Goal: Task Accomplishment & Management: Manage account settings

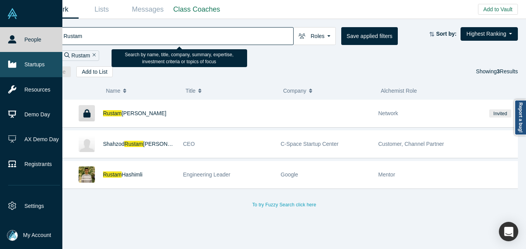
click at [28, 64] on link "Startups" at bounding box center [34, 64] width 68 height 25
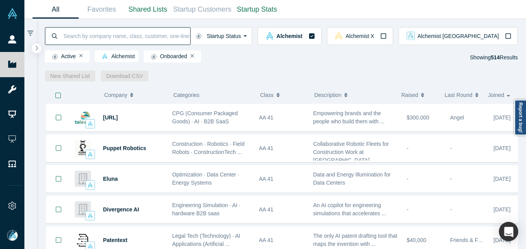
click at [154, 37] on input at bounding box center [126, 36] width 127 height 18
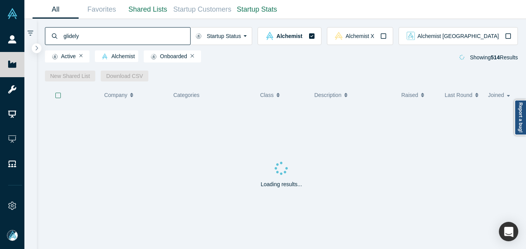
type input "glidely"
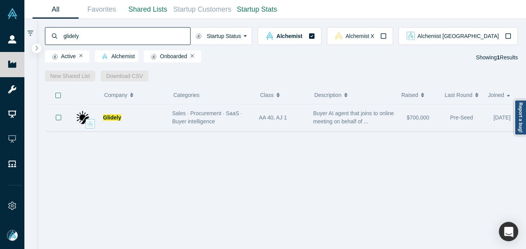
click at [103, 113] on div "Glidely" at bounding box center [133, 117] width 61 height 27
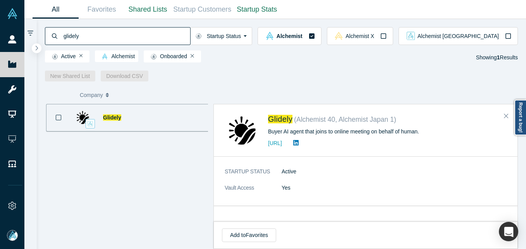
click at [113, 124] on div "Glidely" at bounding box center [133, 117] width 61 height 27
click at [111, 118] on span "Glidely" at bounding box center [112, 117] width 18 height 6
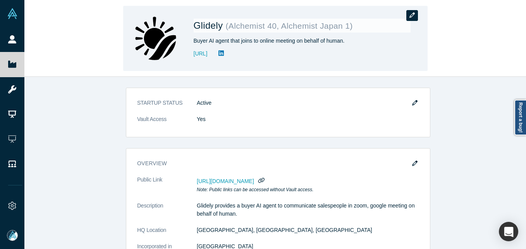
click at [415, 12] on button "button" at bounding box center [412, 15] width 12 height 11
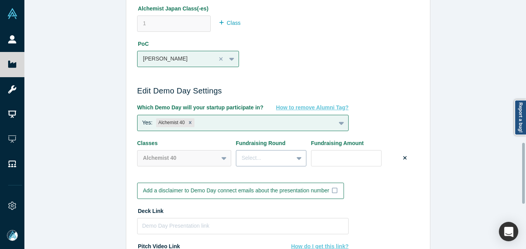
scroll to position [581, 0]
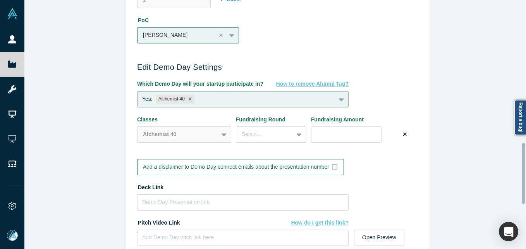
click at [251, 107] on div "Yes: Alchemist 40" at bounding box center [243, 99] width 212 height 16
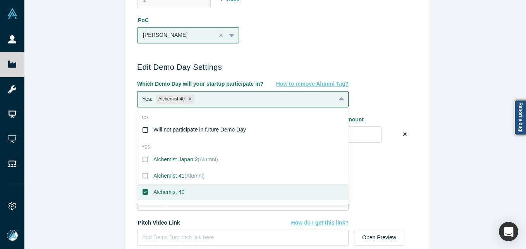
click at [210, 132] on div "Will not participate in future Demo Day" at bounding box center [199, 130] width 93 height 8
click at [0, 0] on input "Will not participate in future Demo Day" at bounding box center [0, 0] width 0 height 0
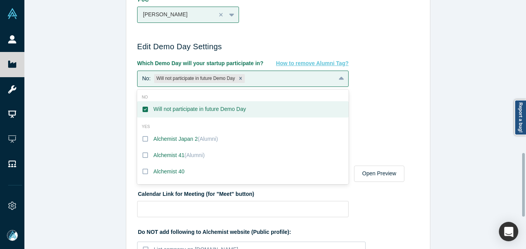
scroll to position [620, 0]
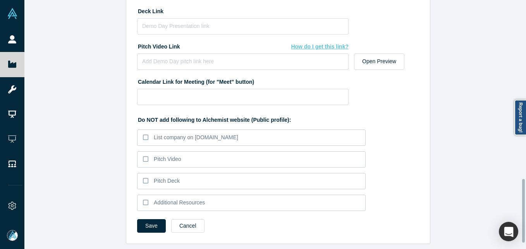
scroll to position [719, 0]
click at [147, 225] on button "Save" at bounding box center [151, 226] width 29 height 14
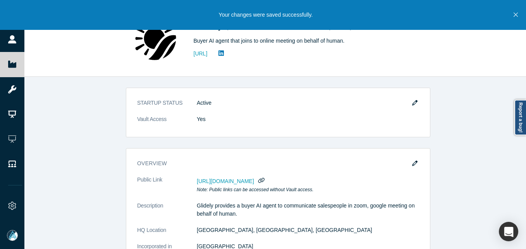
click at [518, 17] on button "Close" at bounding box center [516, 15] width 10 height 30
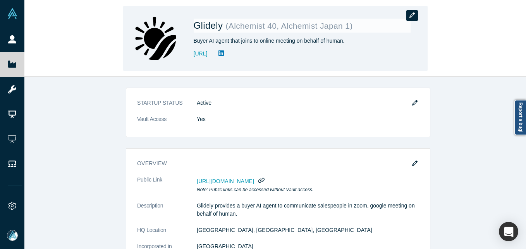
click at [416, 14] on button "button" at bounding box center [412, 15] width 12 height 11
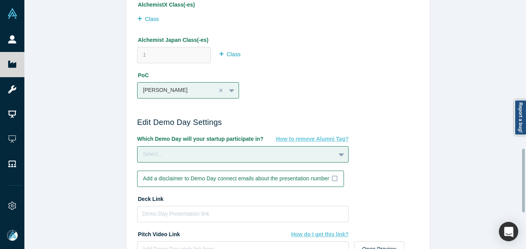
scroll to position [581, 0]
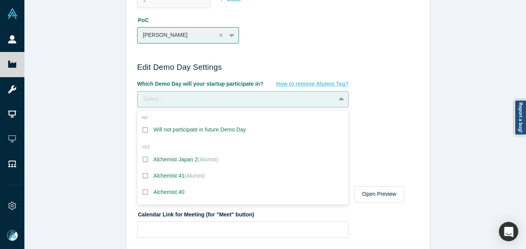
click at [220, 102] on div "Select..." at bounding box center [236, 99] width 187 height 8
click at [143, 127] on icon at bounding box center [145, 129] width 5 height 5
click at [0, 0] on input "Will not participate in future Demo Day" at bounding box center [0, 0] width 0 height 0
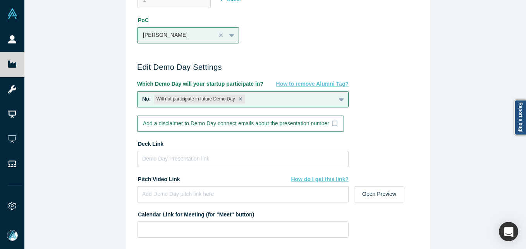
click at [404, 101] on div "Which Demo Day will your startup participate in? How to remove Alumni Tag? No: …" at bounding box center [278, 94] width 282 height 28
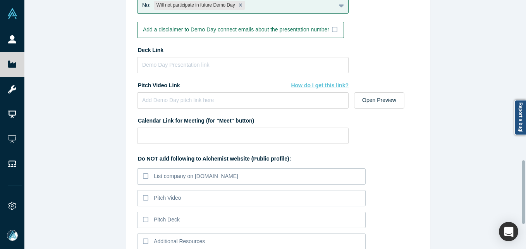
scroll to position [719, 0]
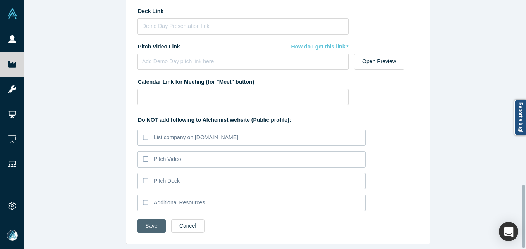
click at [144, 222] on button "Save" at bounding box center [151, 226] width 29 height 14
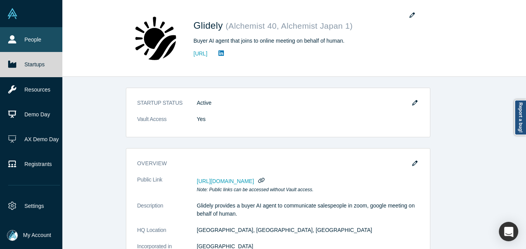
click at [29, 41] on link "People" at bounding box center [34, 39] width 68 height 25
